Goal: Task Accomplishment & Management: Use online tool/utility

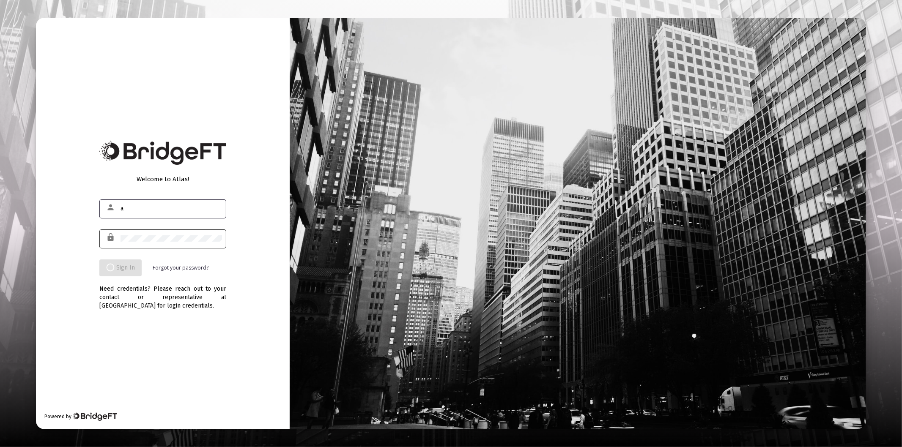
type input "[PERSON_NAME][EMAIL_ADDRESS][DOMAIN_NAME]"
click at [153, 231] on div at bounding box center [171, 238] width 101 height 21
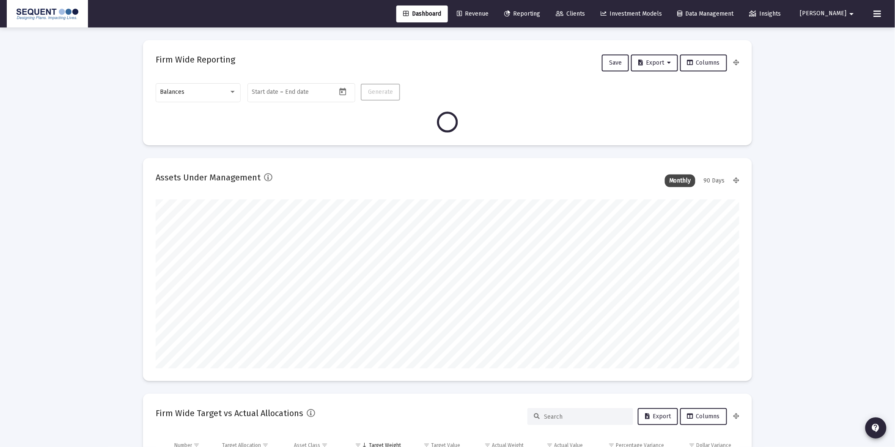
scroll to position [169, 314]
type input "[DATE]"
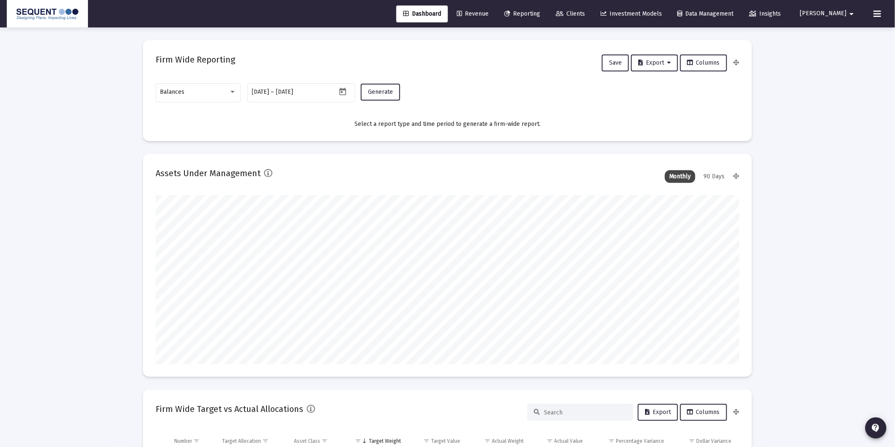
scroll to position [169, 272]
click at [216, 92] on div "Balances" at bounding box center [194, 92] width 68 height 7
click at [201, 33] on span "Transactions" at bounding box center [198, 39] width 76 height 18
click at [379, 96] on button "Generate" at bounding box center [380, 92] width 39 height 17
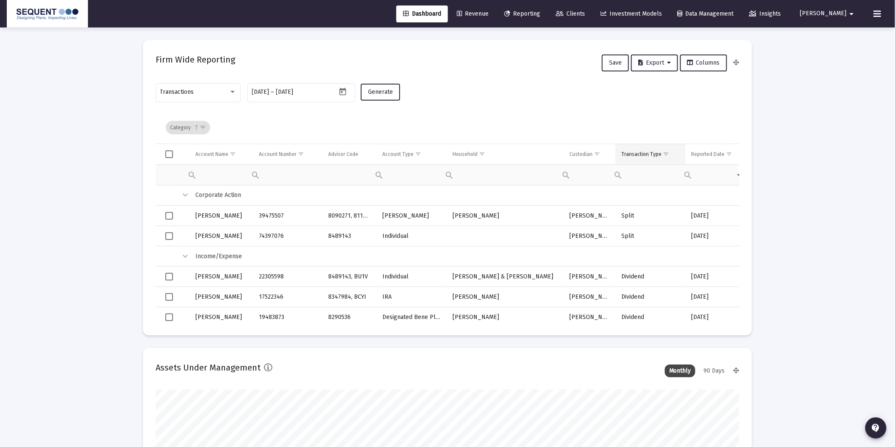
click at [663, 153] on span "Show filter options for column 'Transaction Type'" at bounding box center [666, 154] width 6 height 6
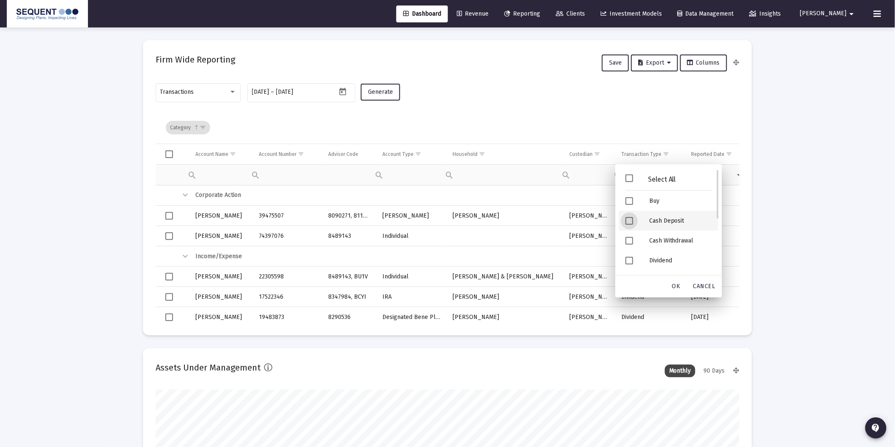
click at [668, 220] on div "Cash Deposit" at bounding box center [680, 221] width 76 height 20
click at [669, 220] on div "Security Deposit" at bounding box center [680, 223] width 76 height 20
click at [674, 286] on span "OK" at bounding box center [676, 286] width 8 height 7
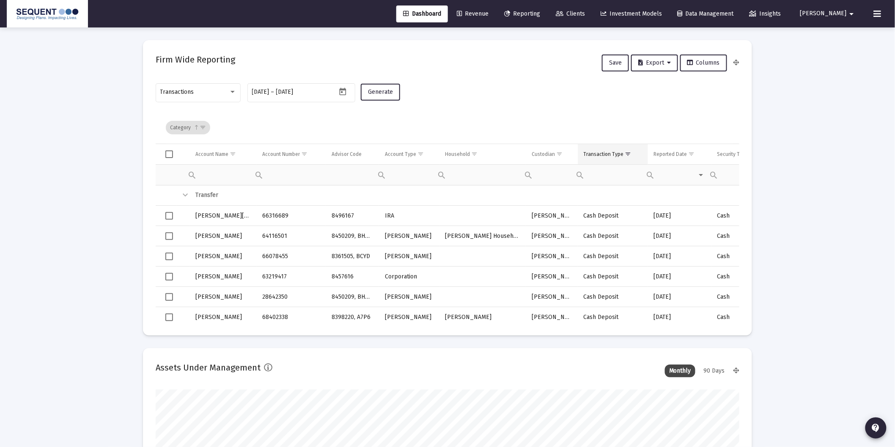
click at [598, 154] on div "Transaction Type" at bounding box center [603, 154] width 40 height 7
click at [658, 64] on span "Export" at bounding box center [654, 62] width 33 height 7
click at [660, 79] on button "Export All Rows" at bounding box center [659, 84] width 58 height 20
